Goal: Information Seeking & Learning: Learn about a topic

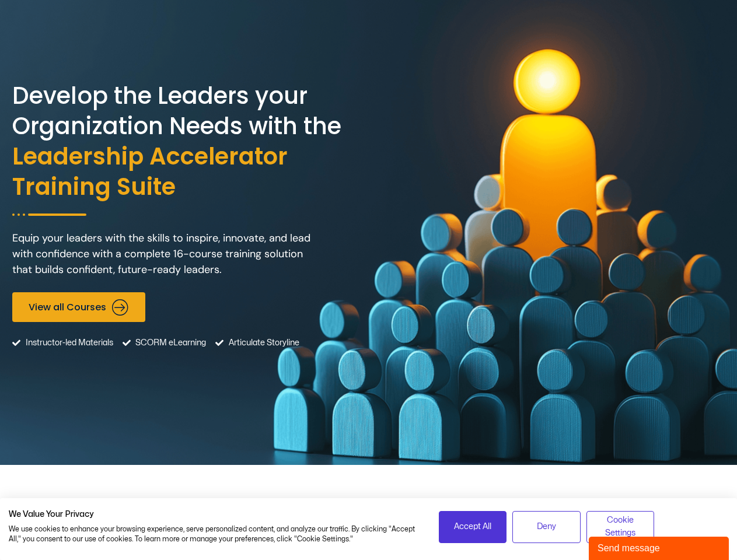
click at [368, 280] on div "Develop the Leaders your Organization Needs with the Leadership Accelerator Tra…" at bounding box center [368, 232] width 712 height 465
click at [472, 527] on span "Accept All" at bounding box center [472, 526] width 37 height 13
click at [546, 527] on span "Deny" at bounding box center [546, 526] width 19 height 13
click at [620, 527] on span "Cookie Settings" at bounding box center [620, 527] width 53 height 26
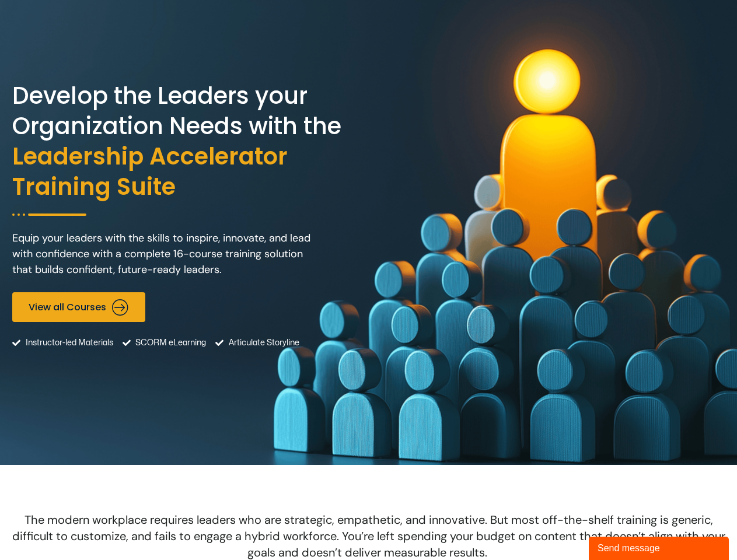
click at [658, 548] on div "Send message" at bounding box center [658, 548] width 122 height 14
